Goal: Task Accomplishment & Management: Manage account settings

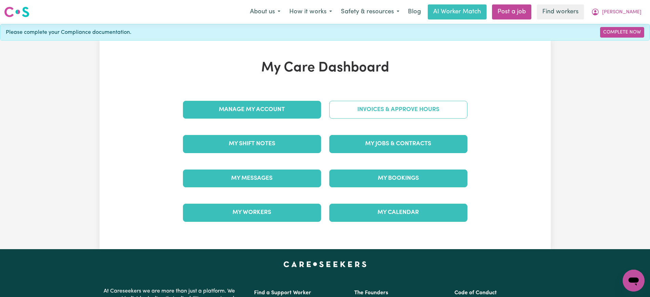
click at [377, 108] on link "Invoices & Approve Hours" at bounding box center [398, 110] width 138 height 18
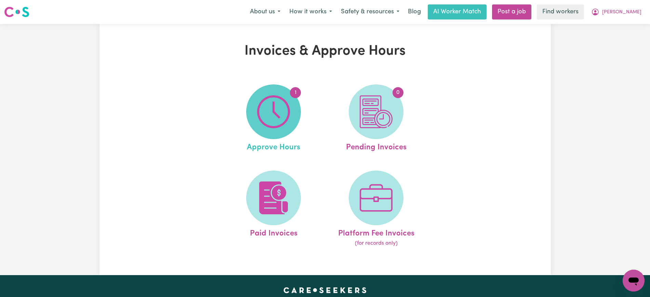
click at [281, 119] on img at bounding box center [273, 111] width 33 height 33
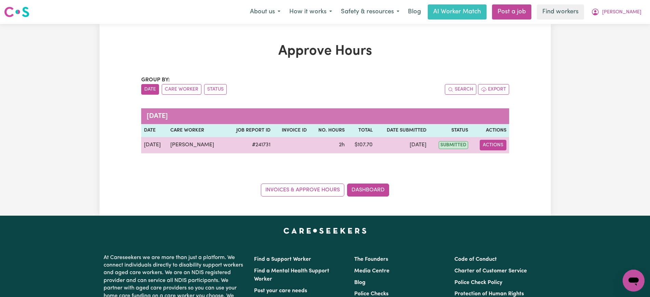
click at [495, 145] on button "Actions" at bounding box center [493, 145] width 27 height 11
click at [498, 158] on link "View Job Report" at bounding box center [507, 161] width 58 height 14
select select "pm"
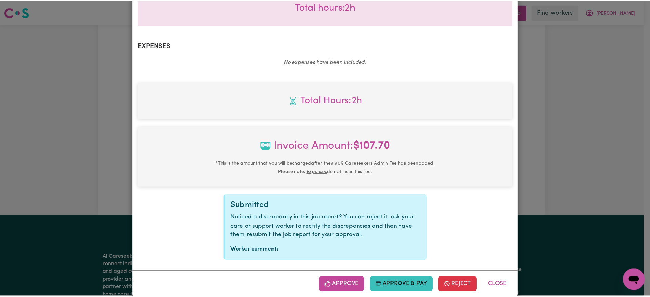
scroll to position [239, 0]
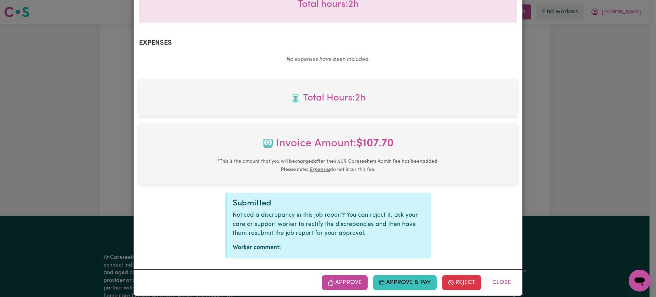
drag, startPoint x: 347, startPoint y: 278, endPoint x: 355, endPoint y: 274, distance: 9.5
click at [347, 279] on button "Approve" at bounding box center [345, 282] width 46 height 15
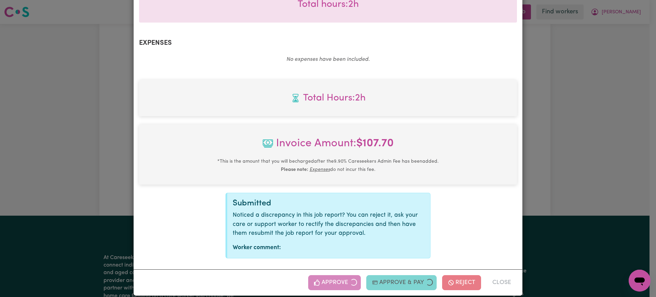
click at [634, 173] on div "Job Report # 241731 - [PERSON_NAME] Summary Job report # 241731 Client name: [P…" at bounding box center [328, 148] width 656 height 297
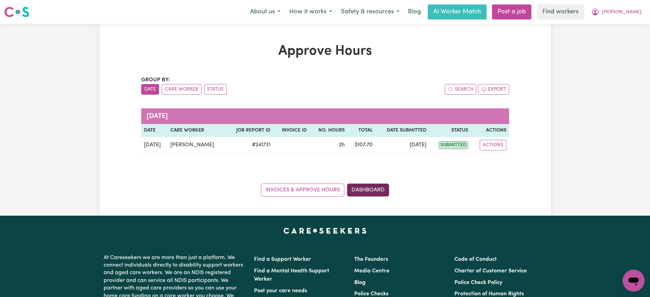
click at [378, 191] on link "Dashboard" at bounding box center [368, 190] width 42 height 13
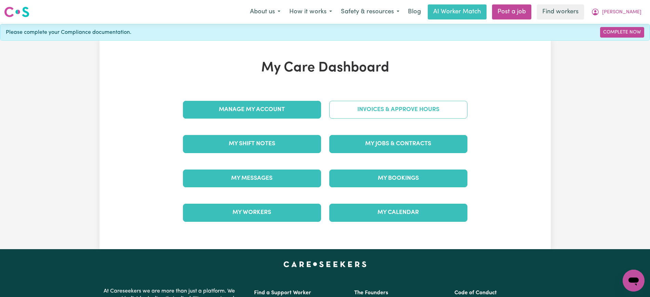
click at [389, 107] on link "Invoices & Approve Hours" at bounding box center [398, 110] width 138 height 18
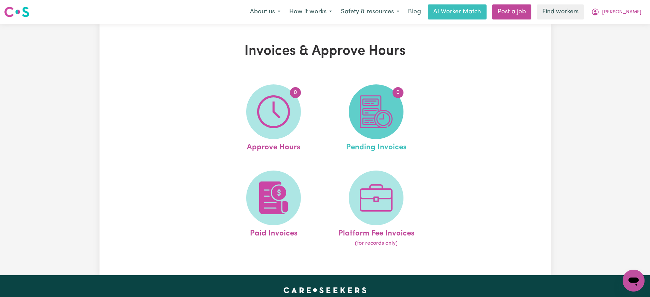
click at [370, 133] on span "0" at bounding box center [376, 111] width 55 height 55
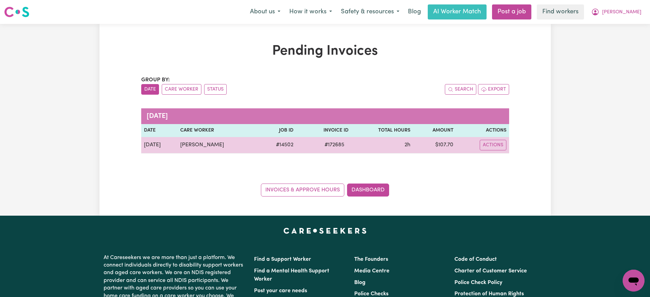
click at [347, 143] on span "# 172685" at bounding box center [334, 145] width 28 height 8
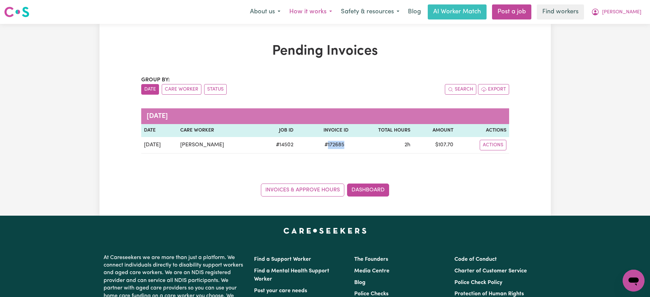
copy span "172685"
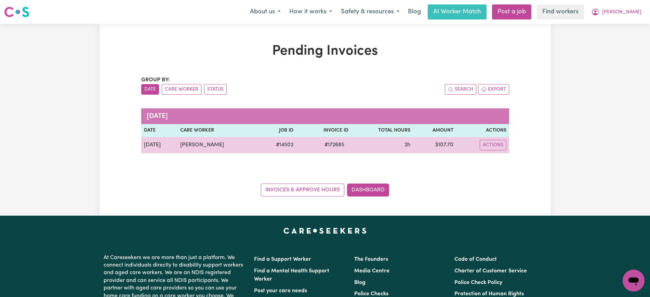
click at [447, 145] on td "$ 107.70" at bounding box center [434, 145] width 43 height 16
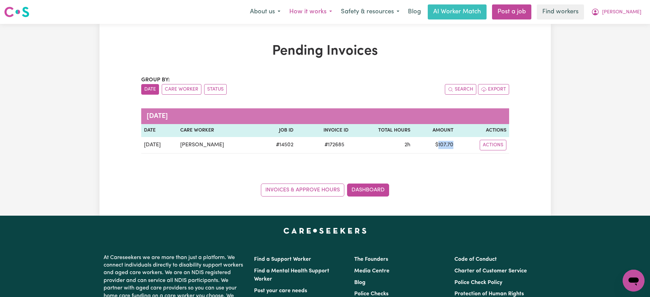
copy td "107.70"
click at [599, 13] on icon "My Account" at bounding box center [595, 12] width 8 height 8
click at [606, 37] on link "Logout" at bounding box center [618, 39] width 54 height 13
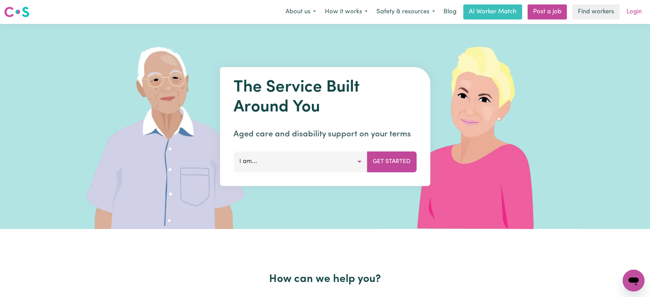
click at [635, 12] on link "Login" at bounding box center [634, 11] width 24 height 15
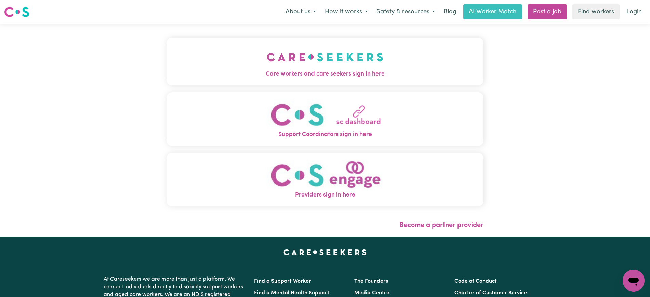
click at [262, 73] on span "Care workers and care seekers sign in here" at bounding box center [324, 74] width 317 height 9
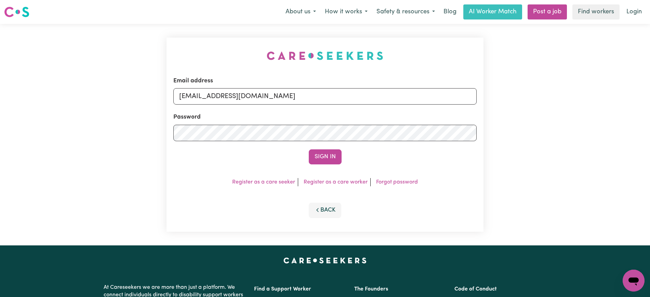
click at [220, 26] on div "Email address [EMAIL_ADDRESS][DOMAIN_NAME] Password Sign In Register as a care …" at bounding box center [324, 135] width 325 height 222
drag, startPoint x: 220, startPoint y: 95, endPoint x: 646, endPoint y: 75, distance: 426.7
click at [650, 111] on html "Menu About us How it works Safety & resources Blog AI Worker Match Post a job F…" at bounding box center [325, 259] width 650 height 518
type input "[EMAIL_ADDRESS][DOMAIN_NAME]"
click at [309, 149] on button "Sign In" at bounding box center [325, 156] width 33 height 15
